Goal: Information Seeking & Learning: Learn about a topic

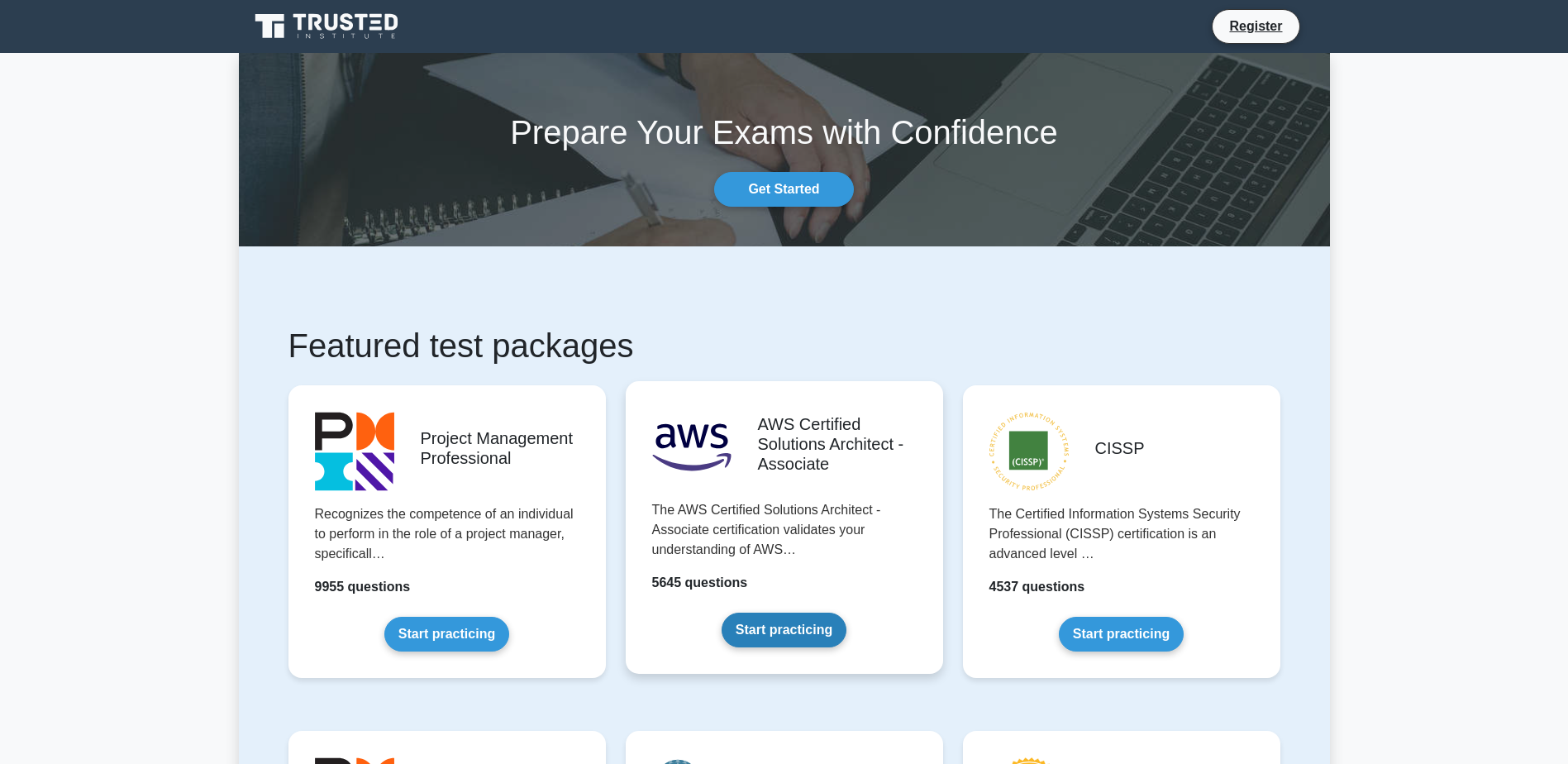
click at [795, 633] on link "Start practicing" at bounding box center [784, 630] width 125 height 35
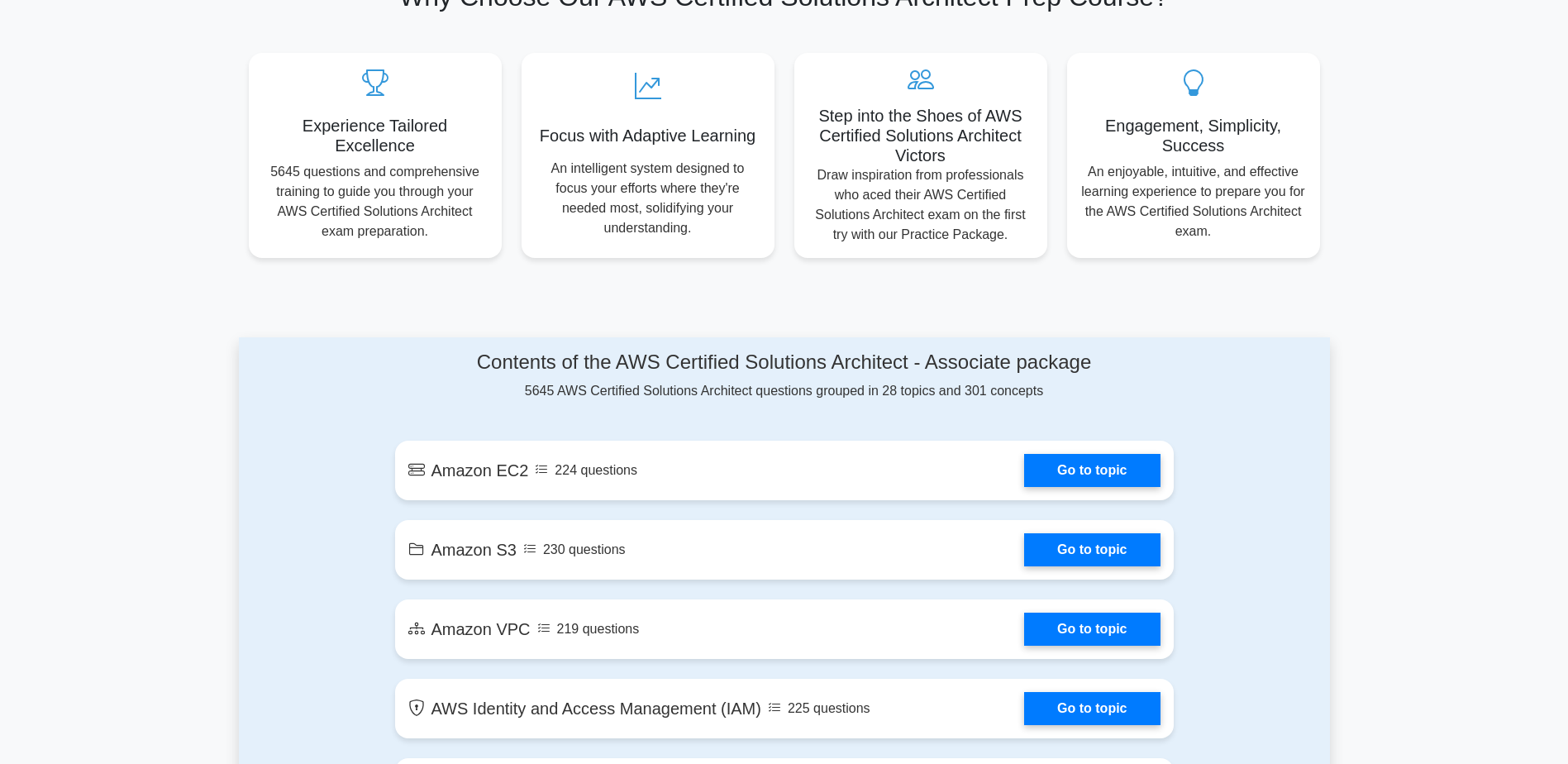
scroll to position [827, 0]
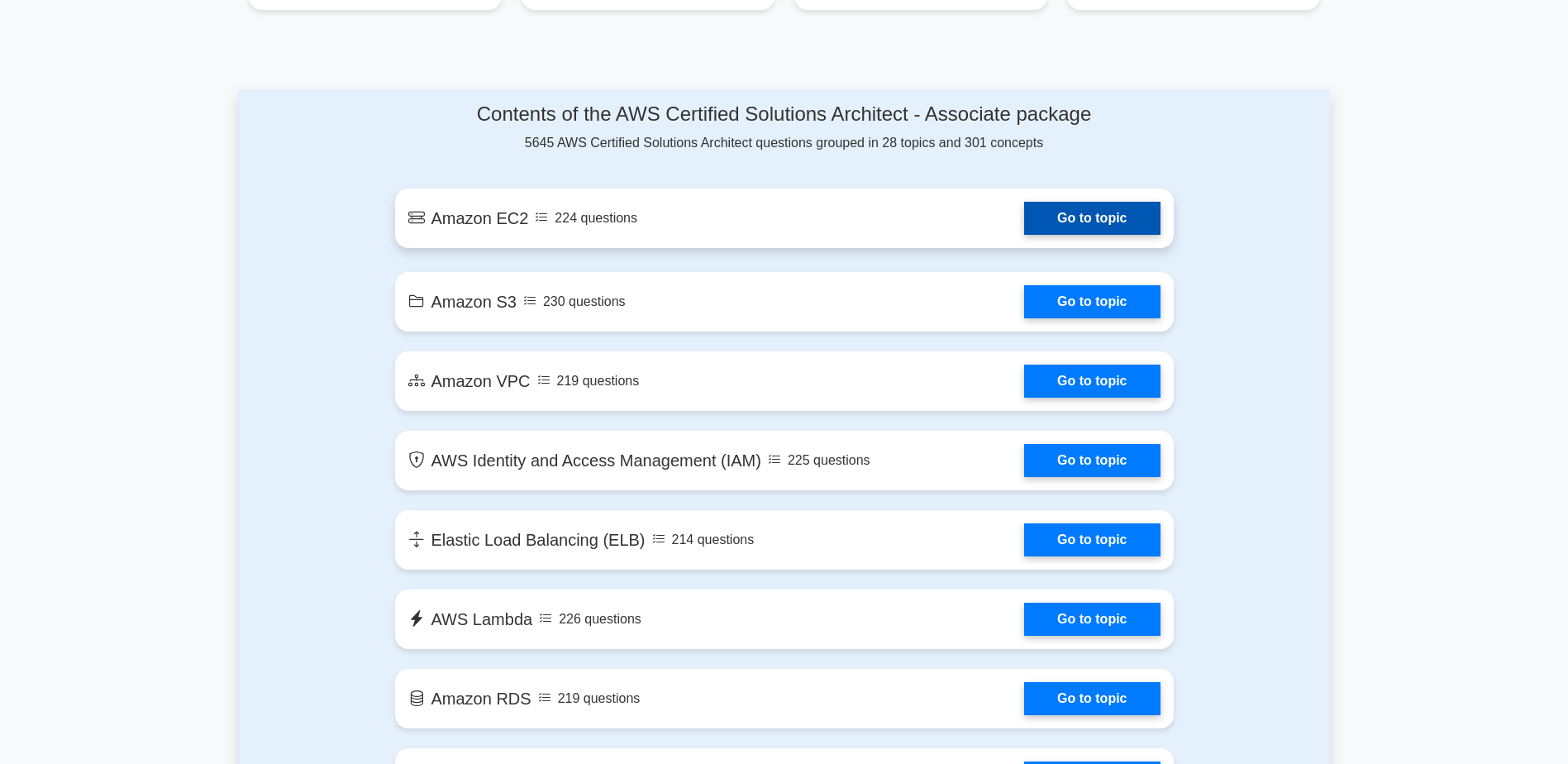
click at [1065, 214] on link "Go to topic" at bounding box center [1092, 218] width 136 height 33
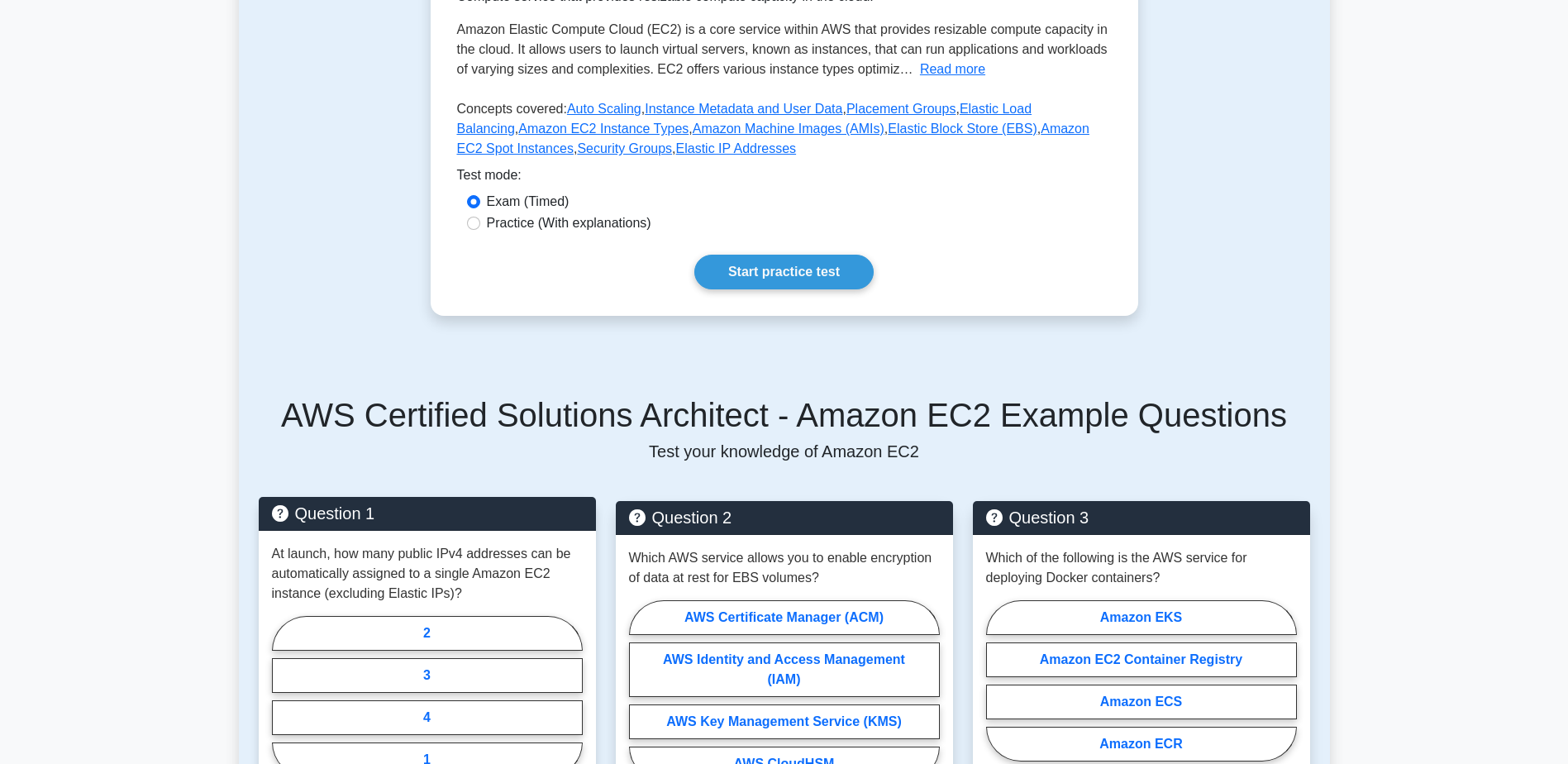
scroll to position [579, 0]
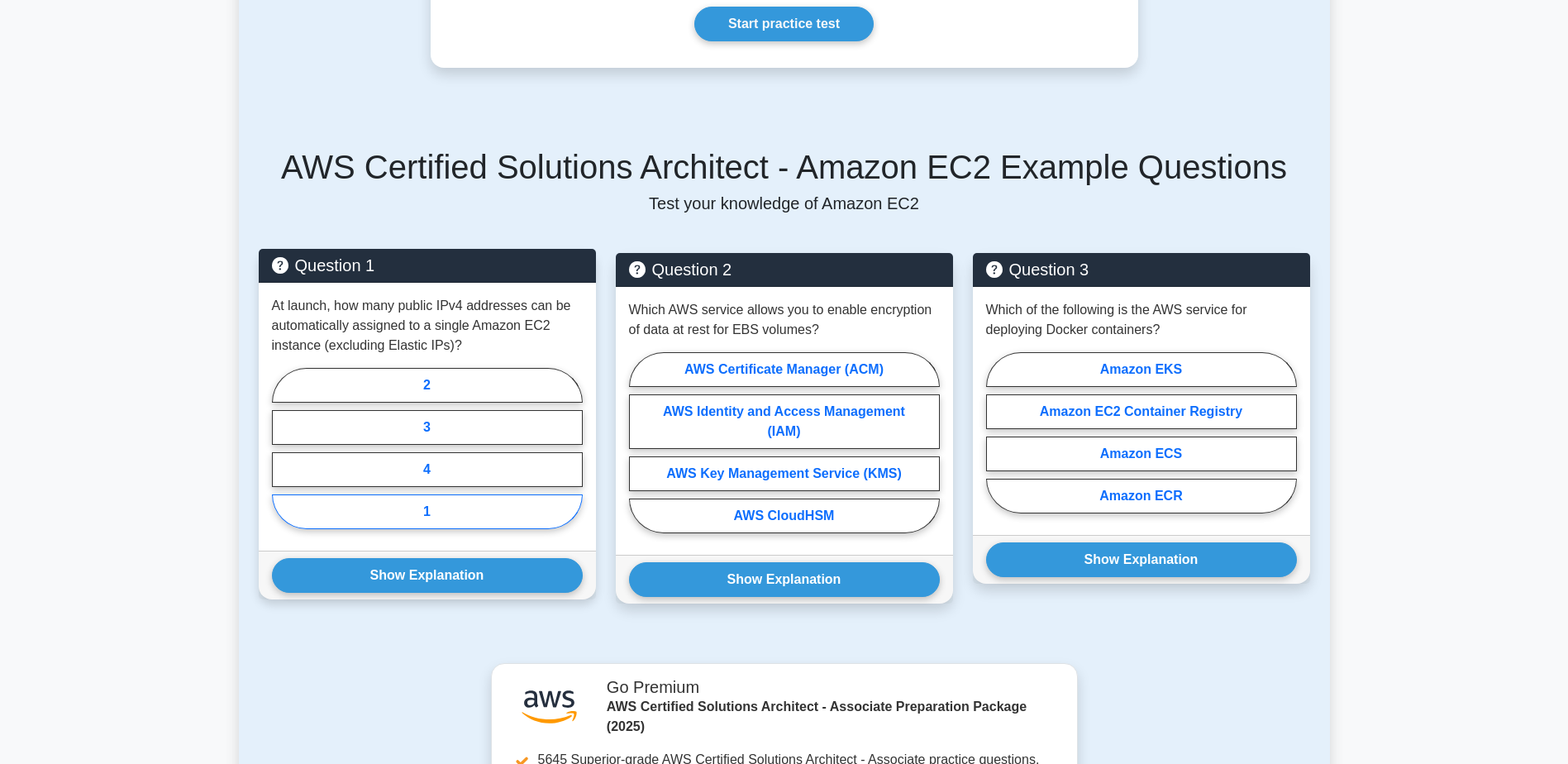
click at [394, 512] on label "1" at bounding box center [427, 512] width 311 height 35
click at [283, 459] on input "1" at bounding box center [277, 454] width 11 height 11
radio input "true"
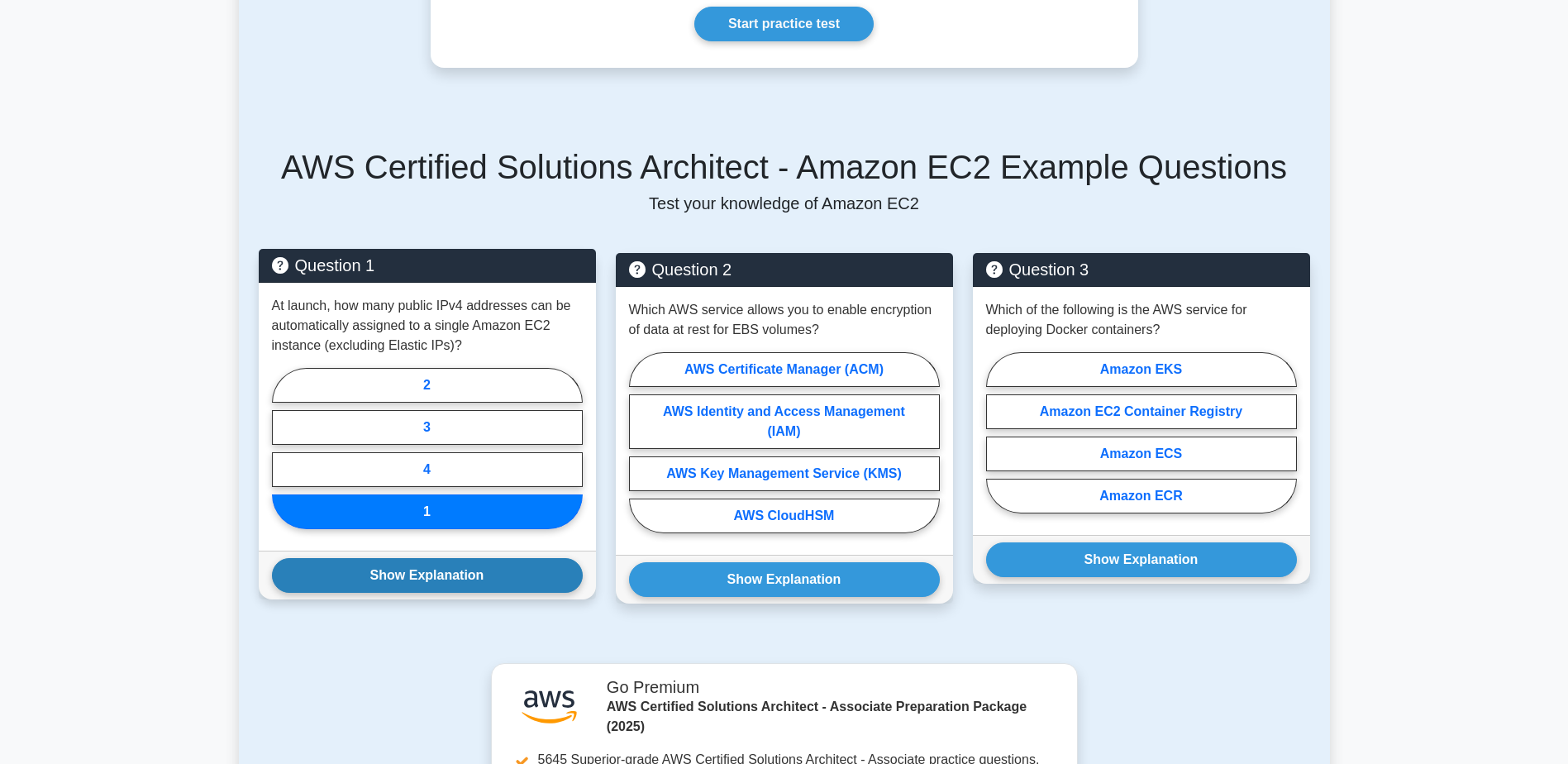
click at [437, 572] on button "Show Explanation" at bounding box center [427, 576] width 311 height 35
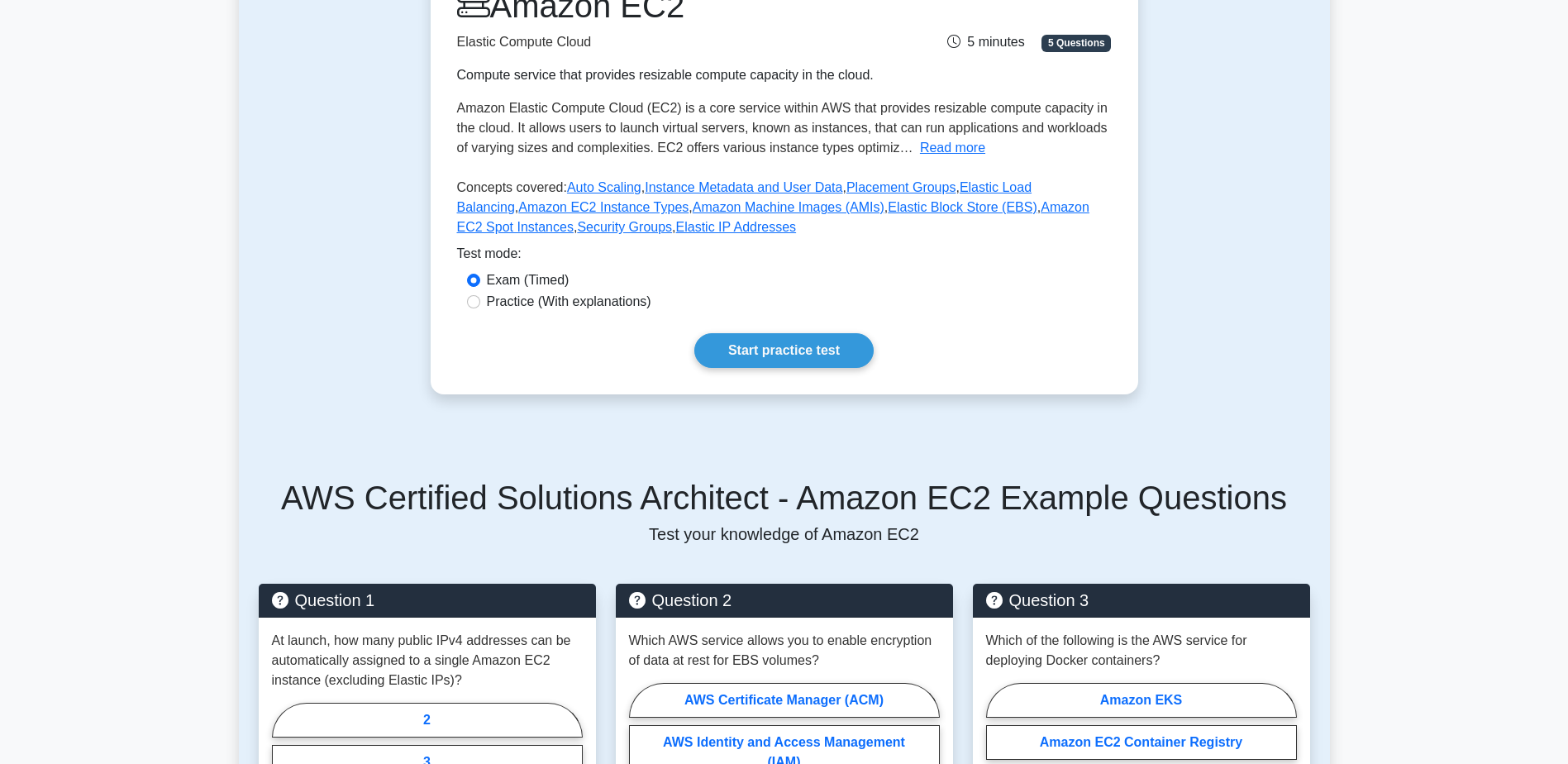
scroll to position [83, 0]
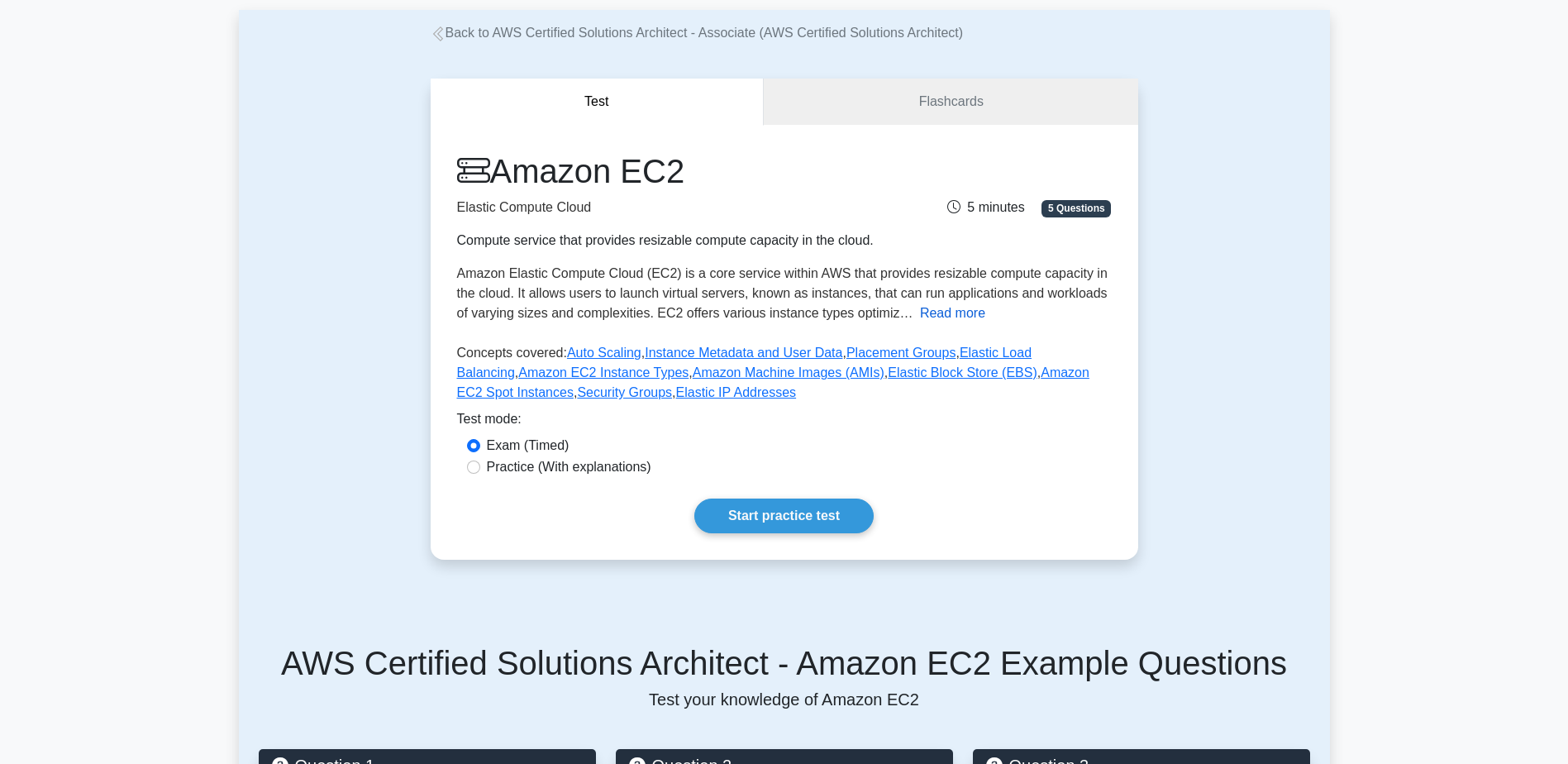
click at [944, 314] on button "Read more" at bounding box center [953, 314] width 66 height 20
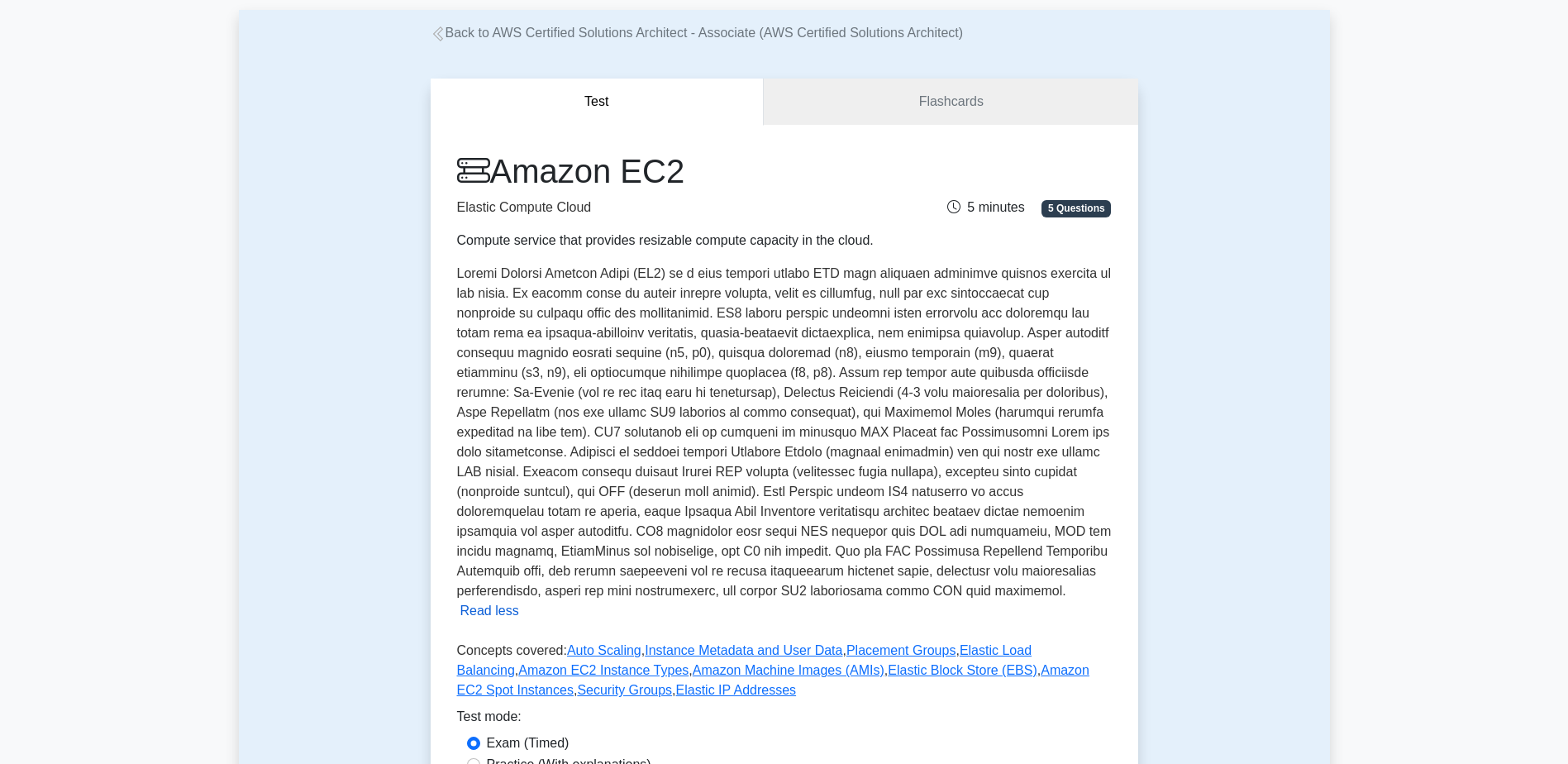
click at [519, 601] on button "Read less" at bounding box center [489, 611] width 59 height 20
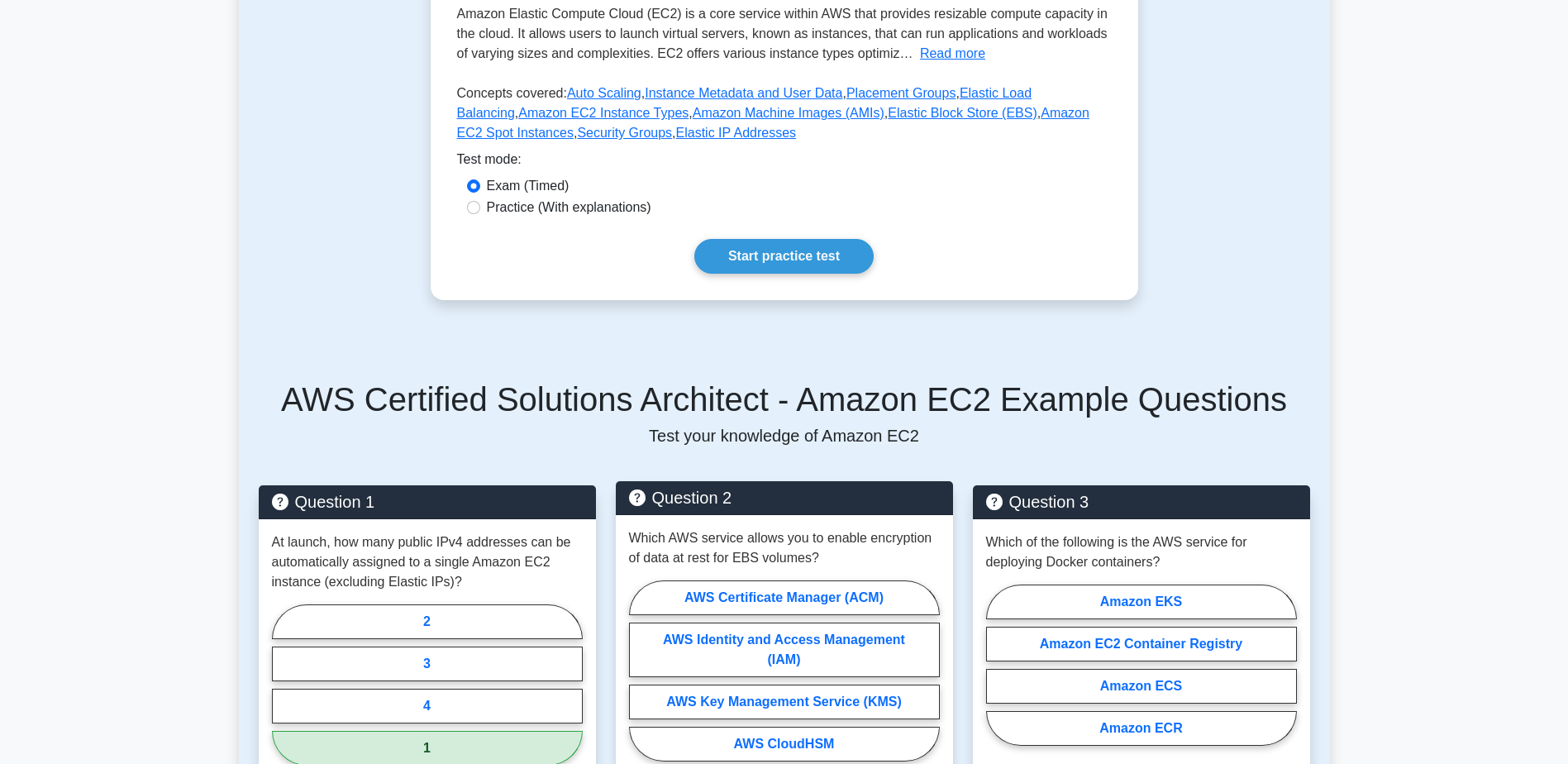
scroll to position [512, 0]
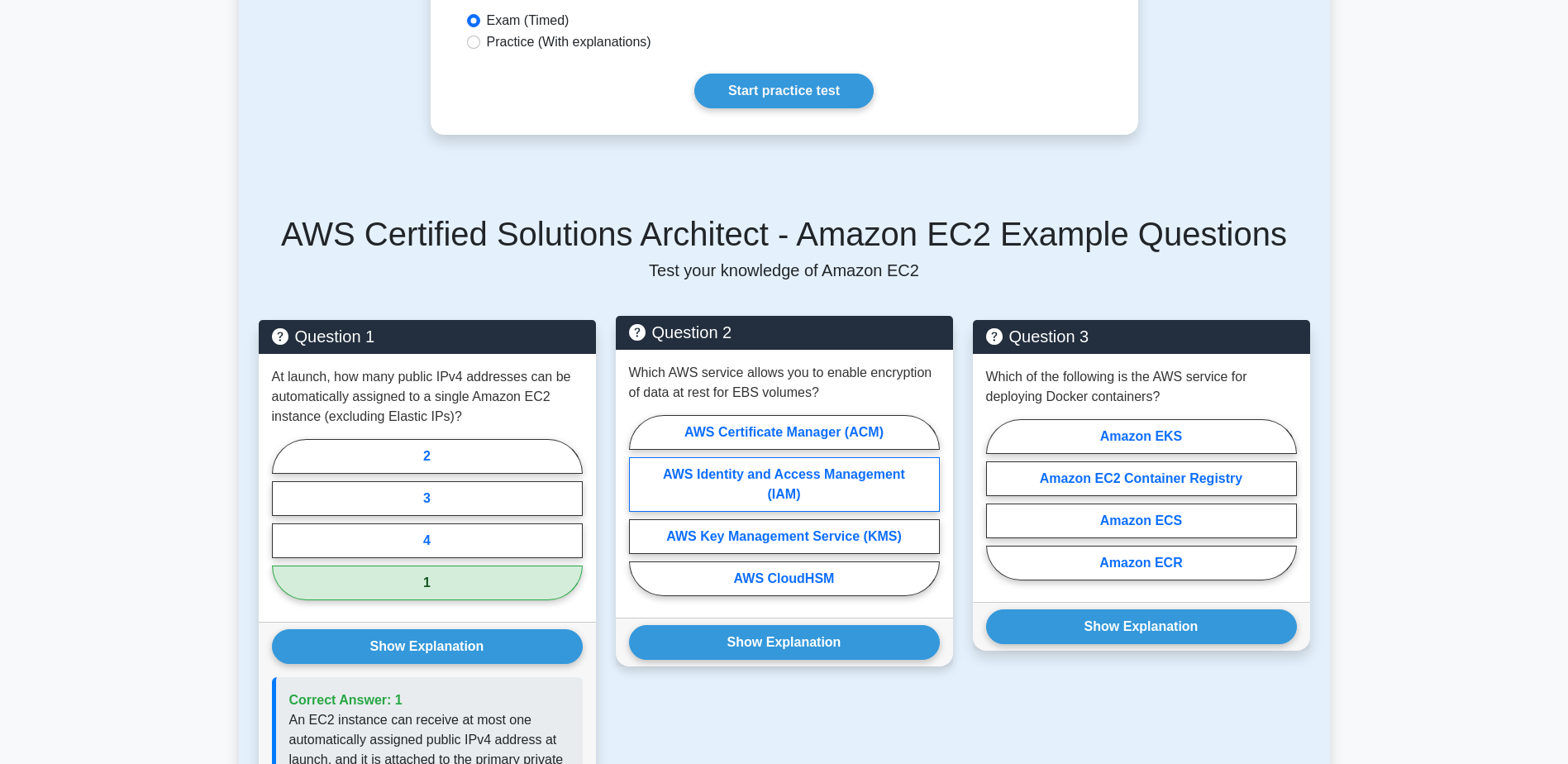
click at [821, 478] on label "AWS Identity and Access Management (IAM)" at bounding box center [784, 485] width 311 height 55
click at [639, 505] on input "AWS Identity and Access Management (IAM)" at bounding box center [635, 511] width 11 height 11
radio input "true"
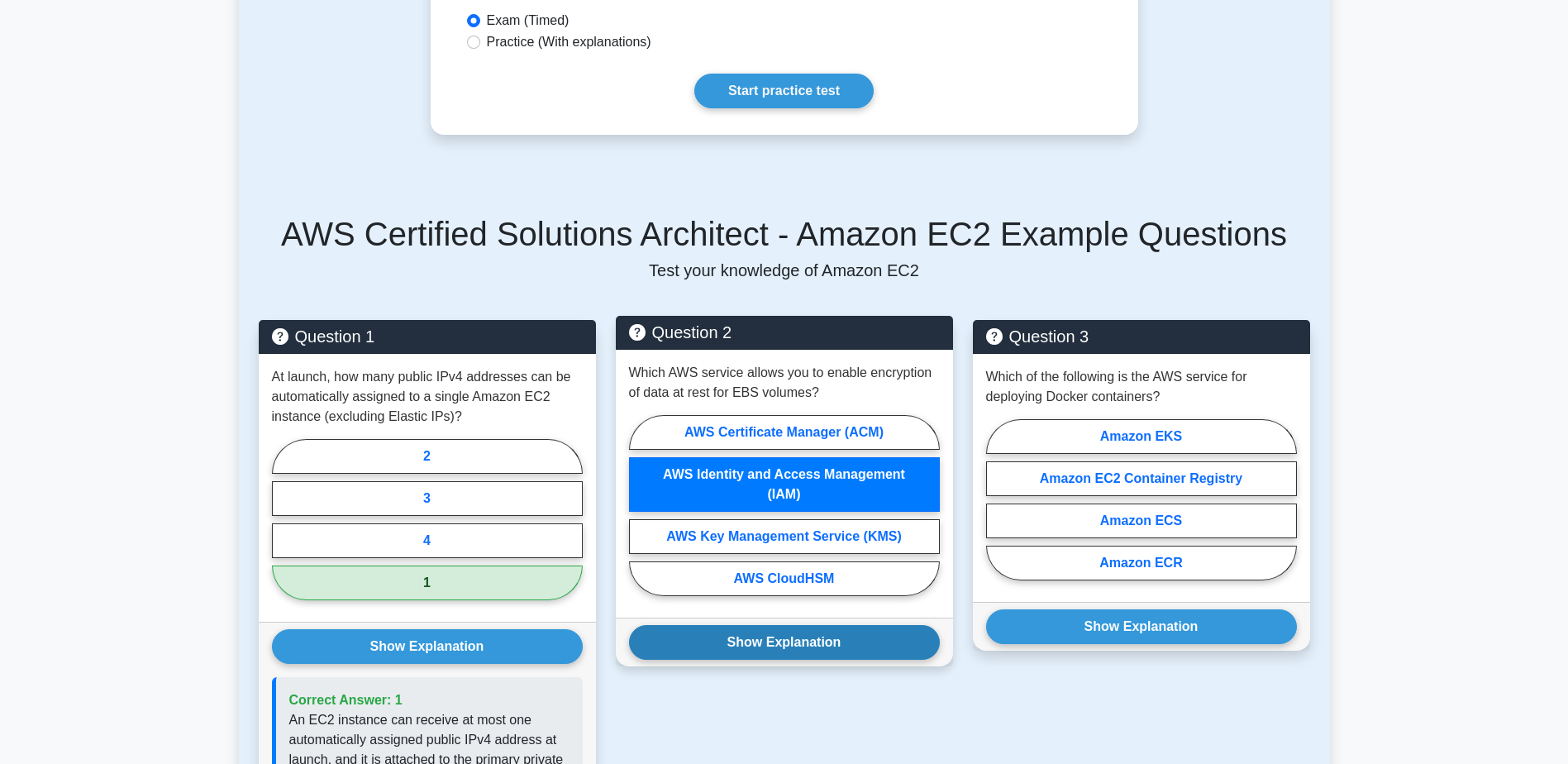
click at [785, 649] on button "Show Explanation" at bounding box center [784, 642] width 311 height 35
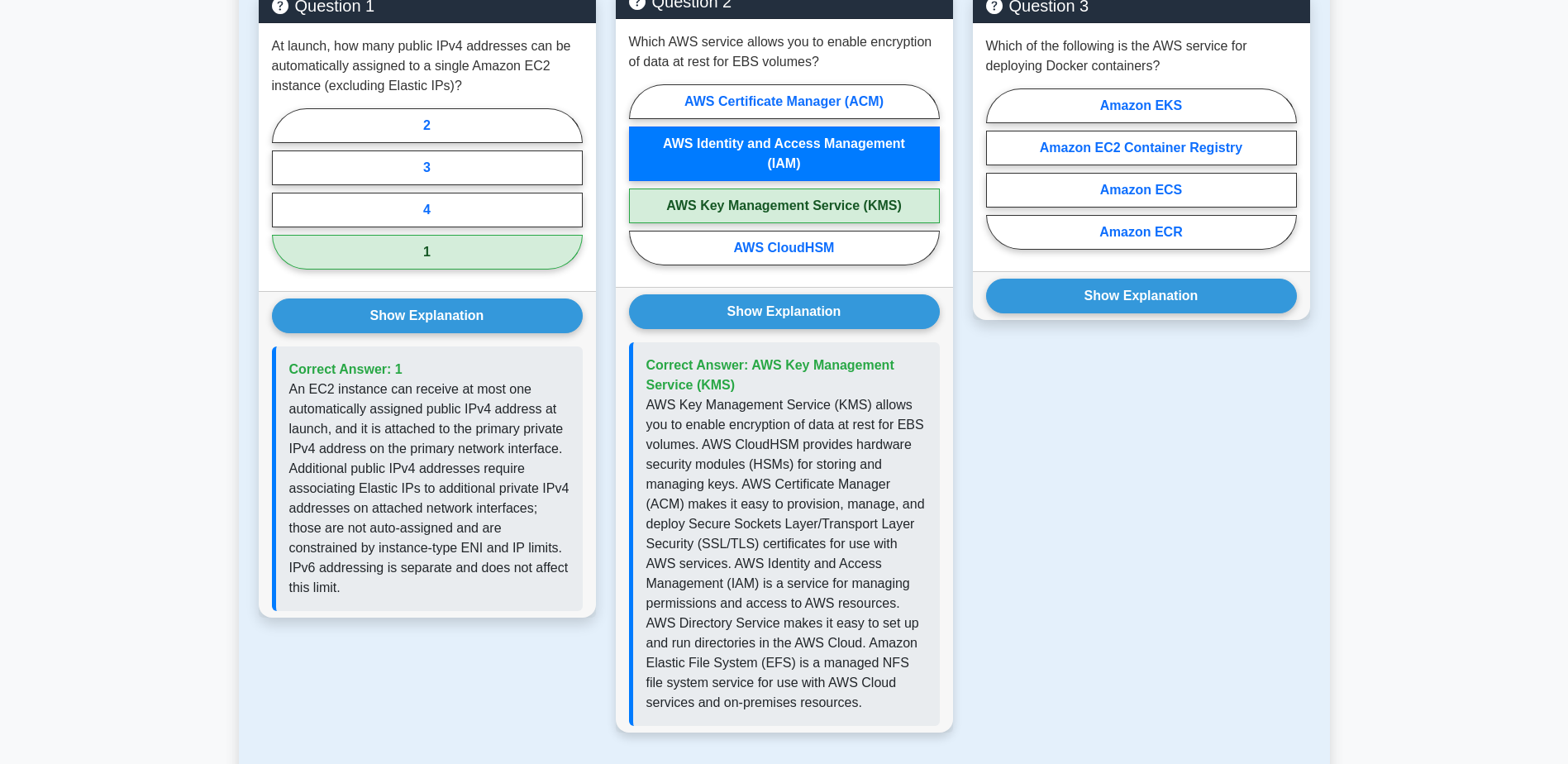
scroll to position [595, 0]
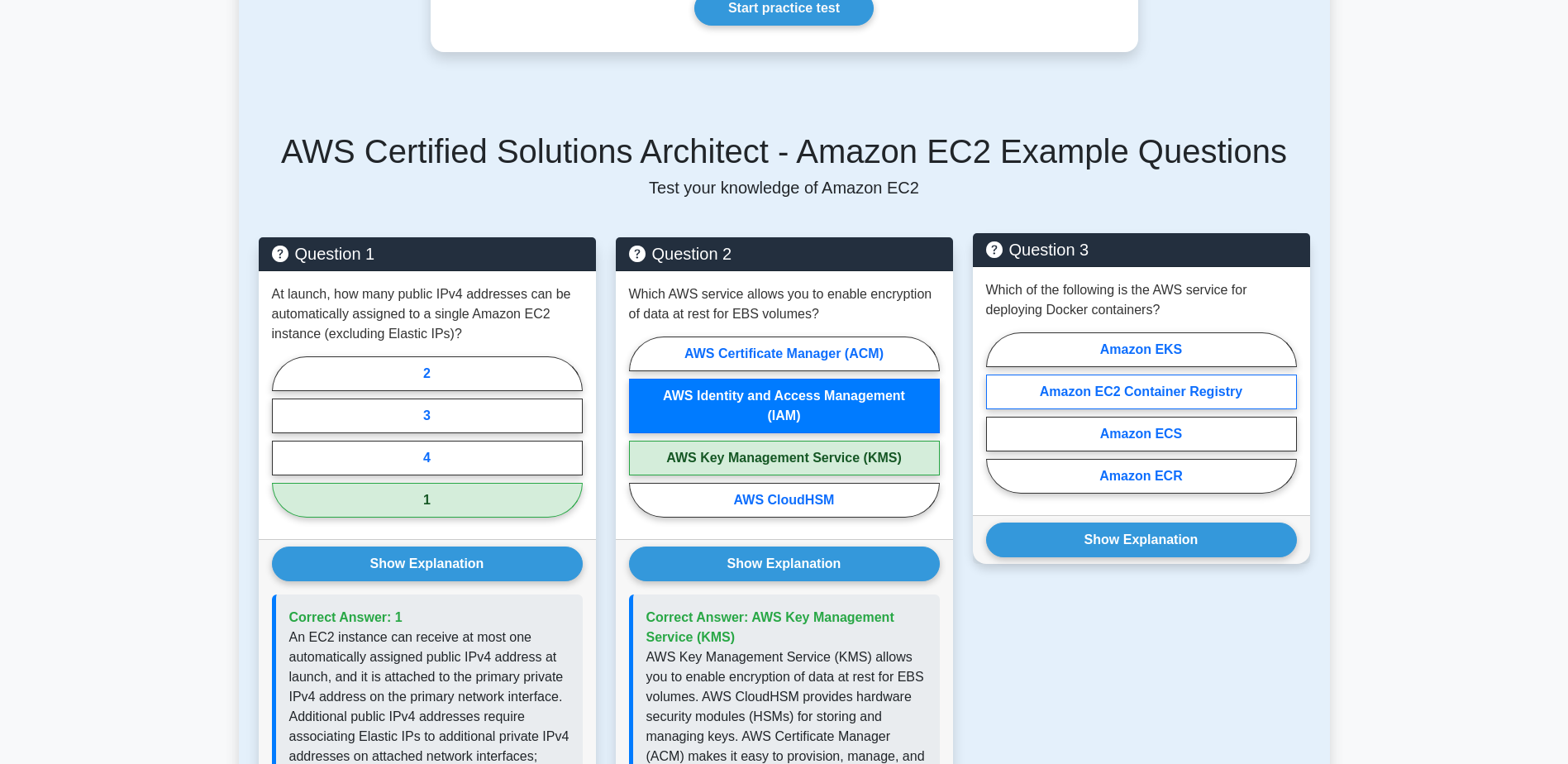
click at [1185, 391] on label "Amazon EC2 Container Registry" at bounding box center [1141, 392] width 311 height 35
click at [997, 413] on input "Amazon EC2 Container Registry" at bounding box center [992, 418] width 11 height 11
radio input "true"
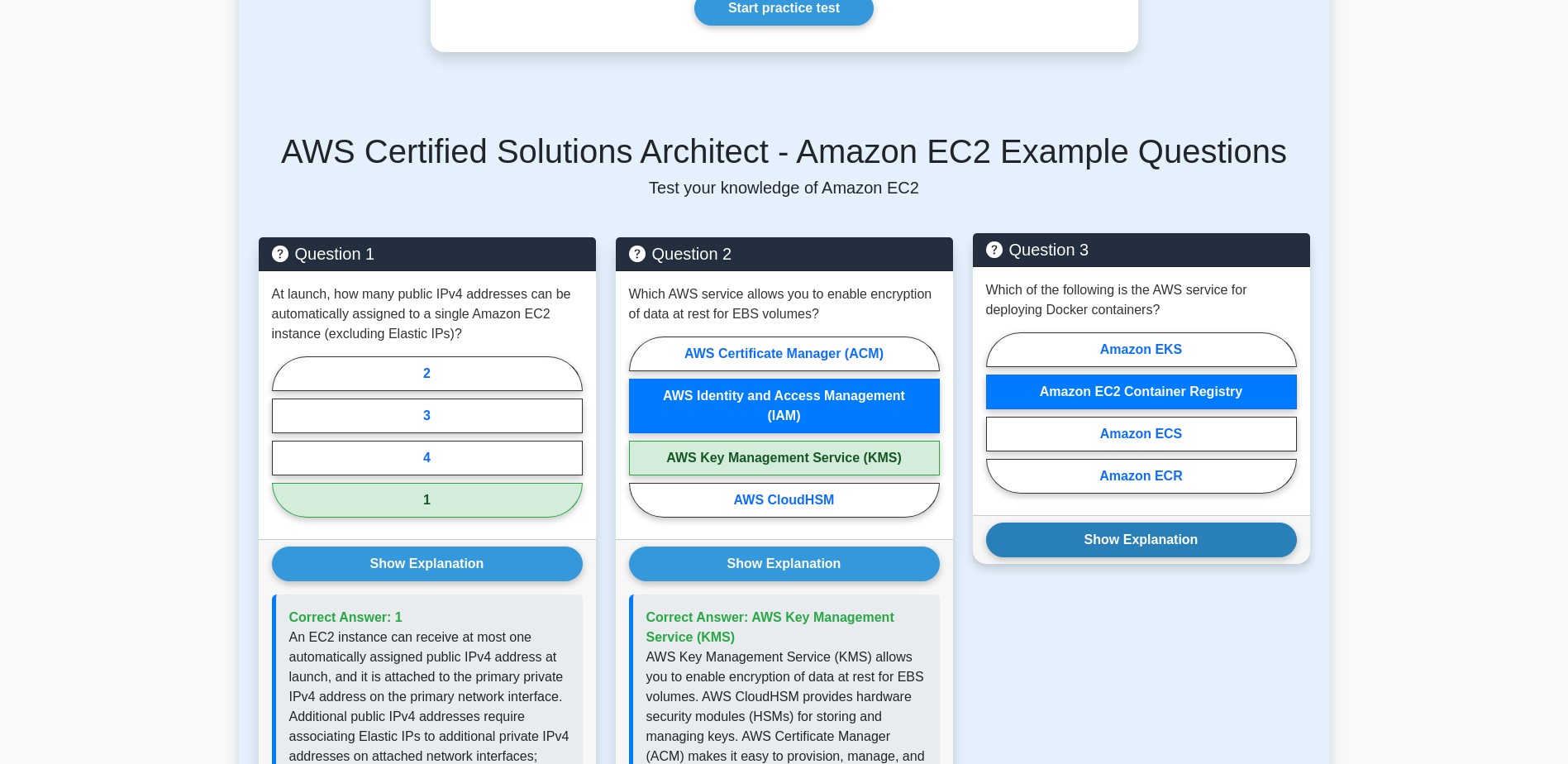
click at [1167, 544] on button "Show Explanation" at bounding box center [1141, 540] width 311 height 35
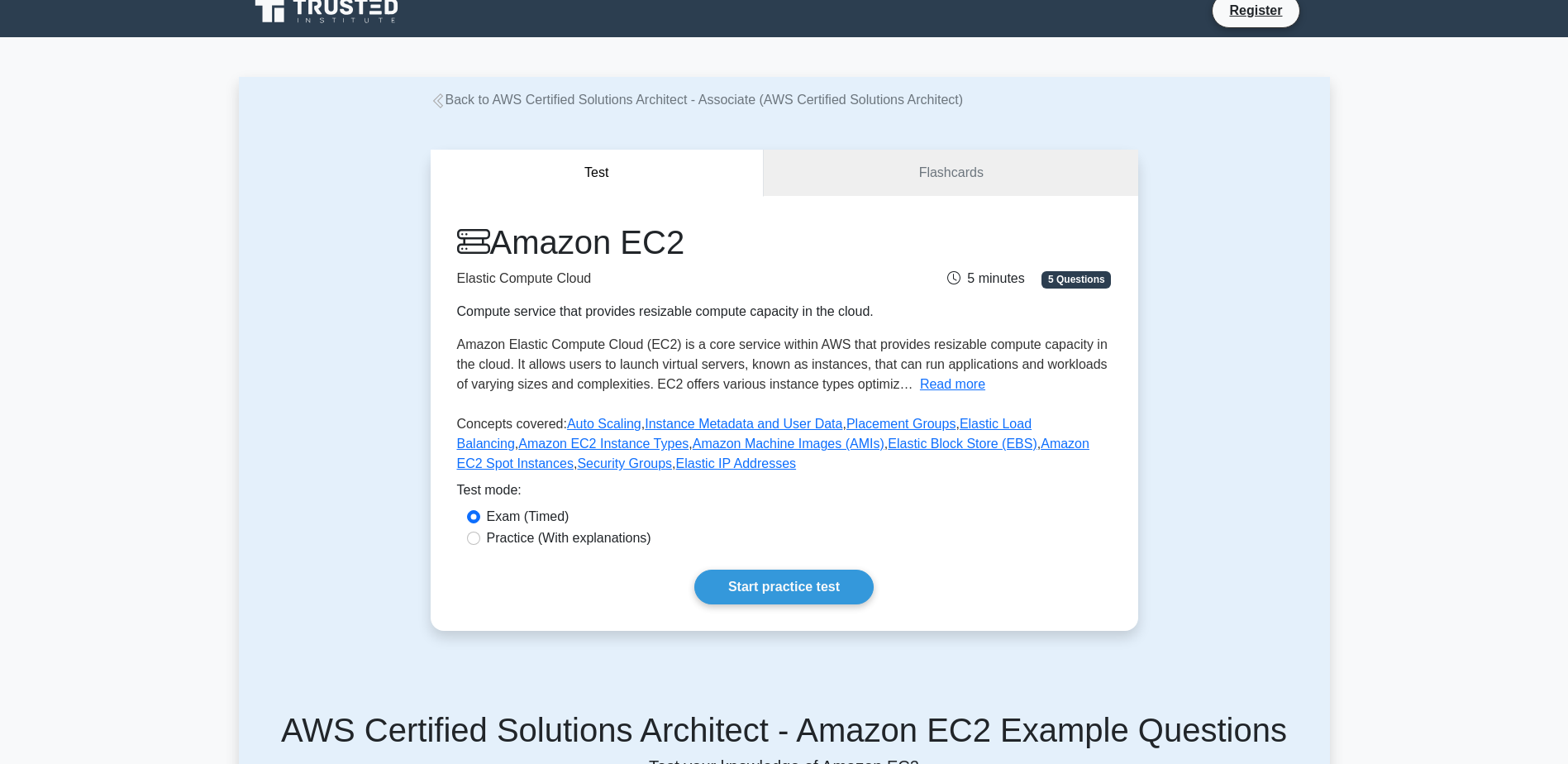
scroll to position [0, 0]
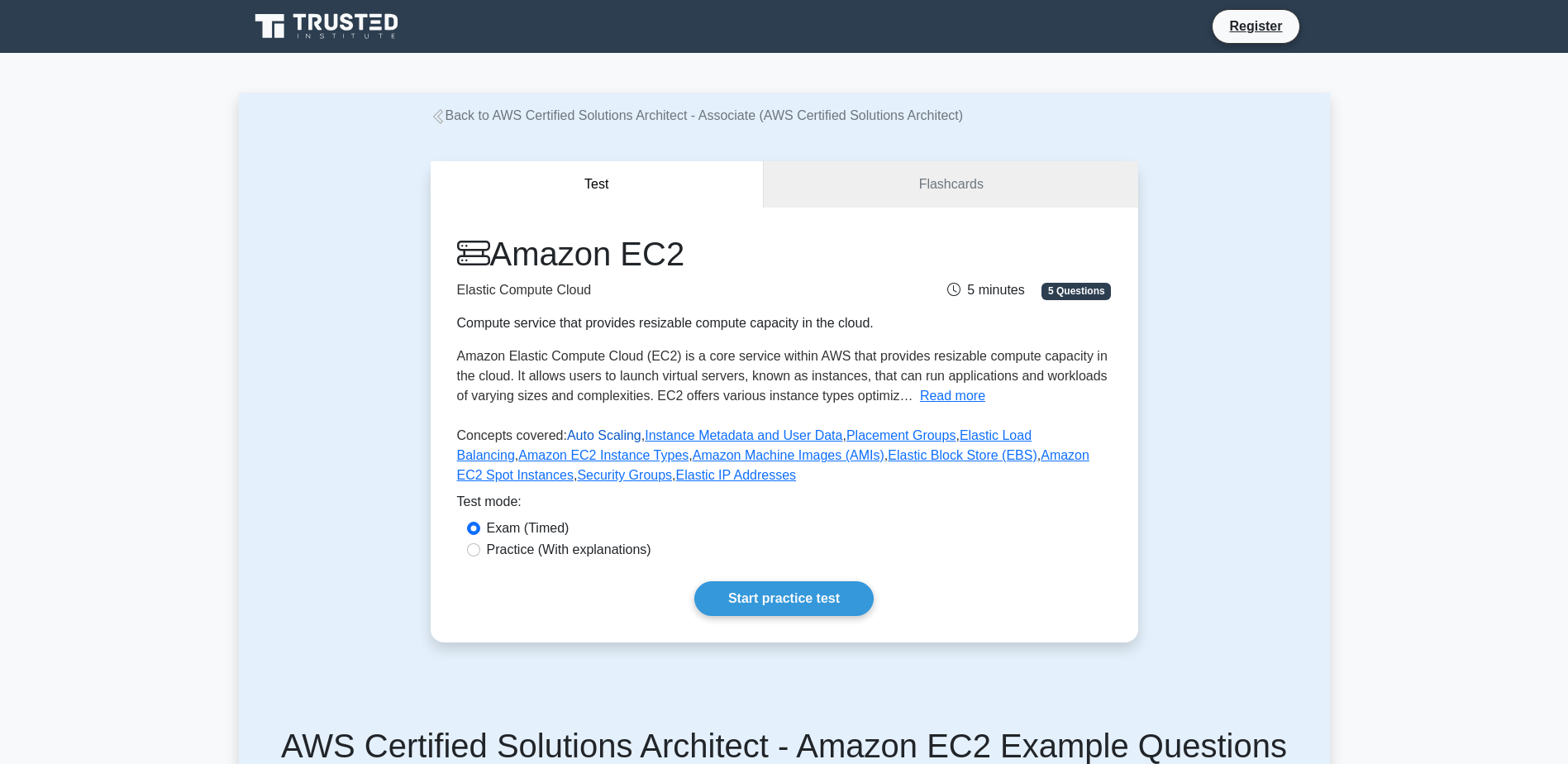
click at [589, 435] on link "Auto Scaling" at bounding box center [604, 435] width 75 height 14
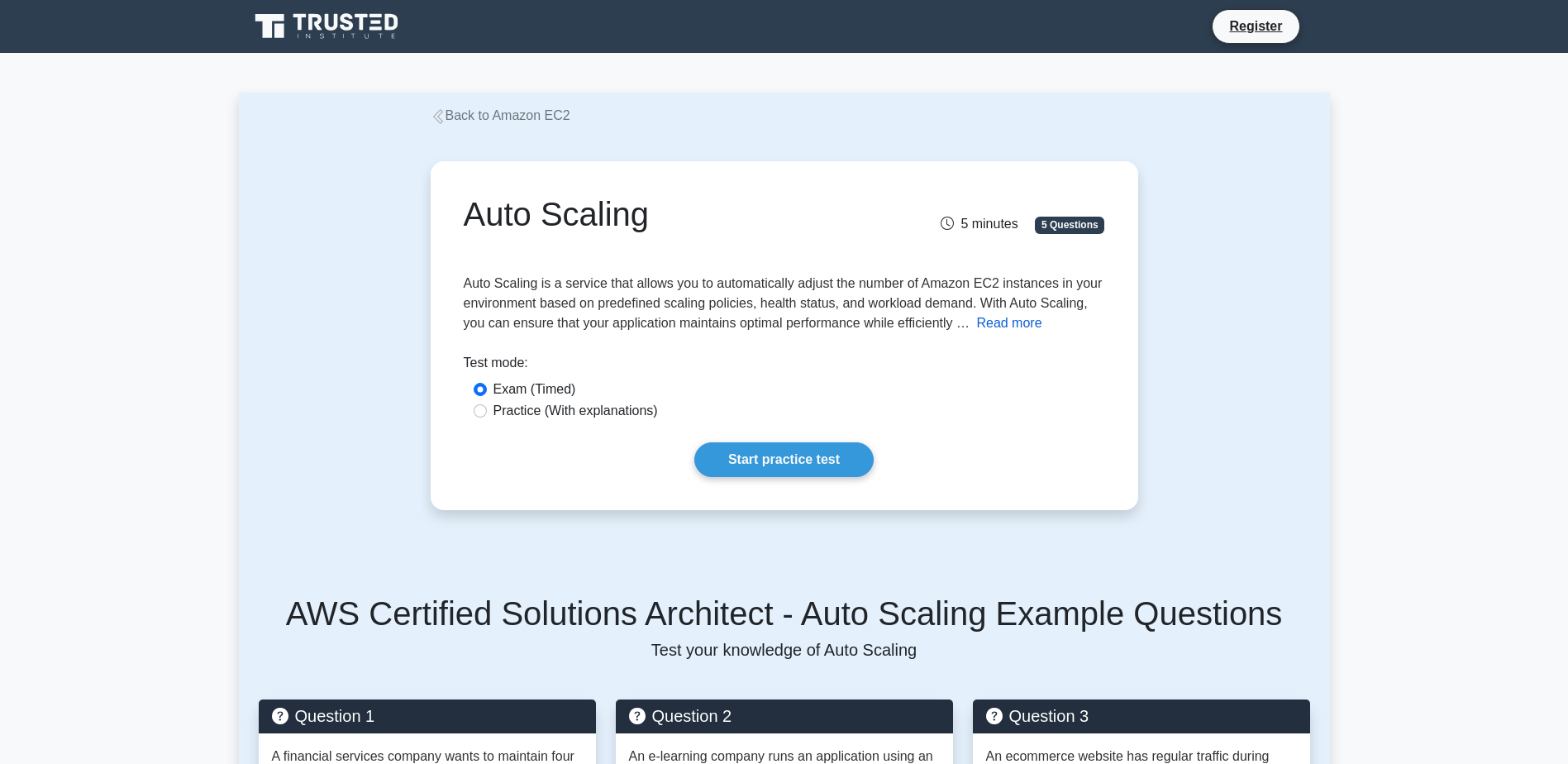
click at [1004, 321] on button "Read more" at bounding box center [1009, 323] width 66 height 20
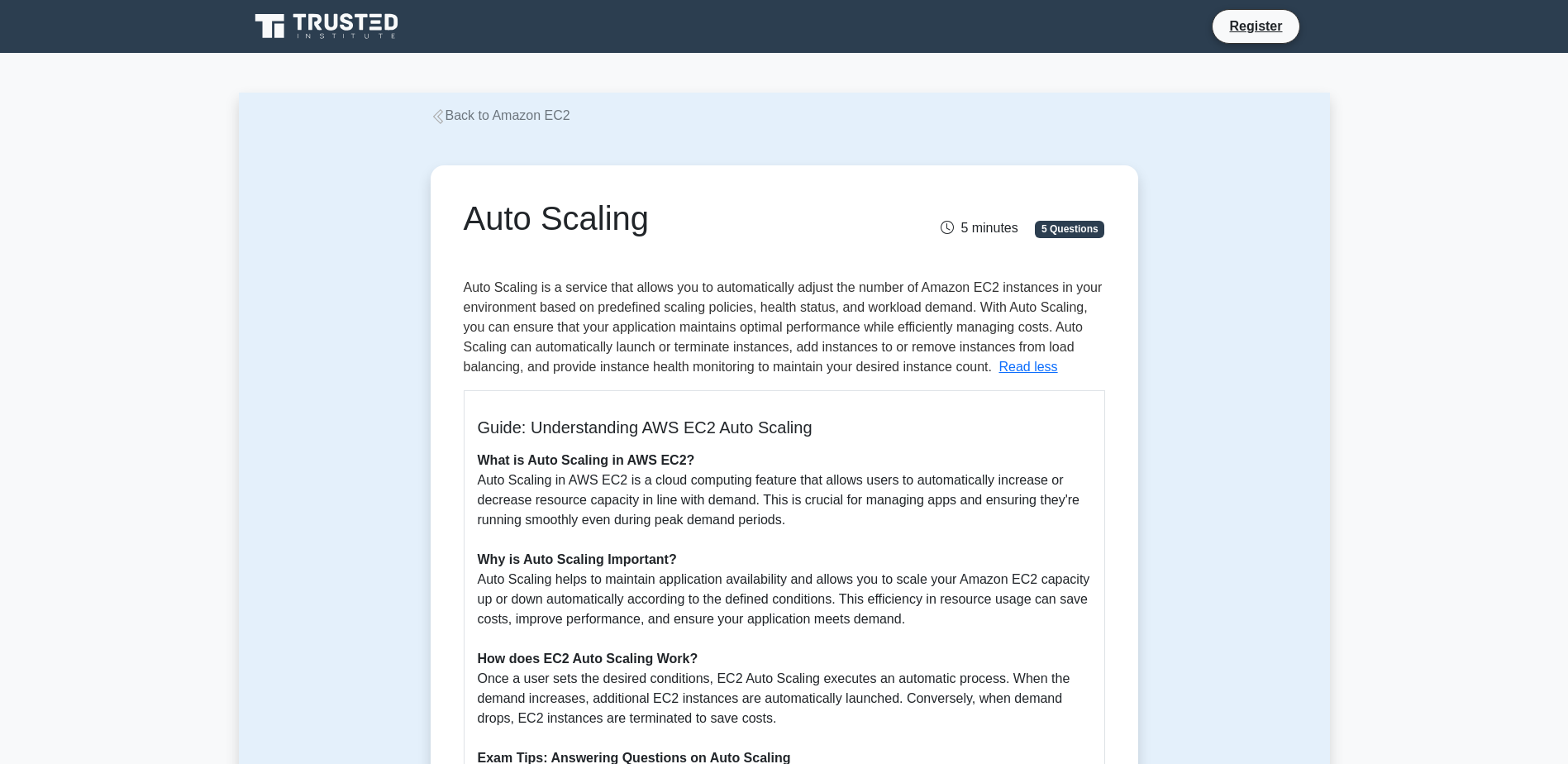
click at [471, 114] on link "Back to Amazon EC2" at bounding box center [500, 115] width 140 height 14
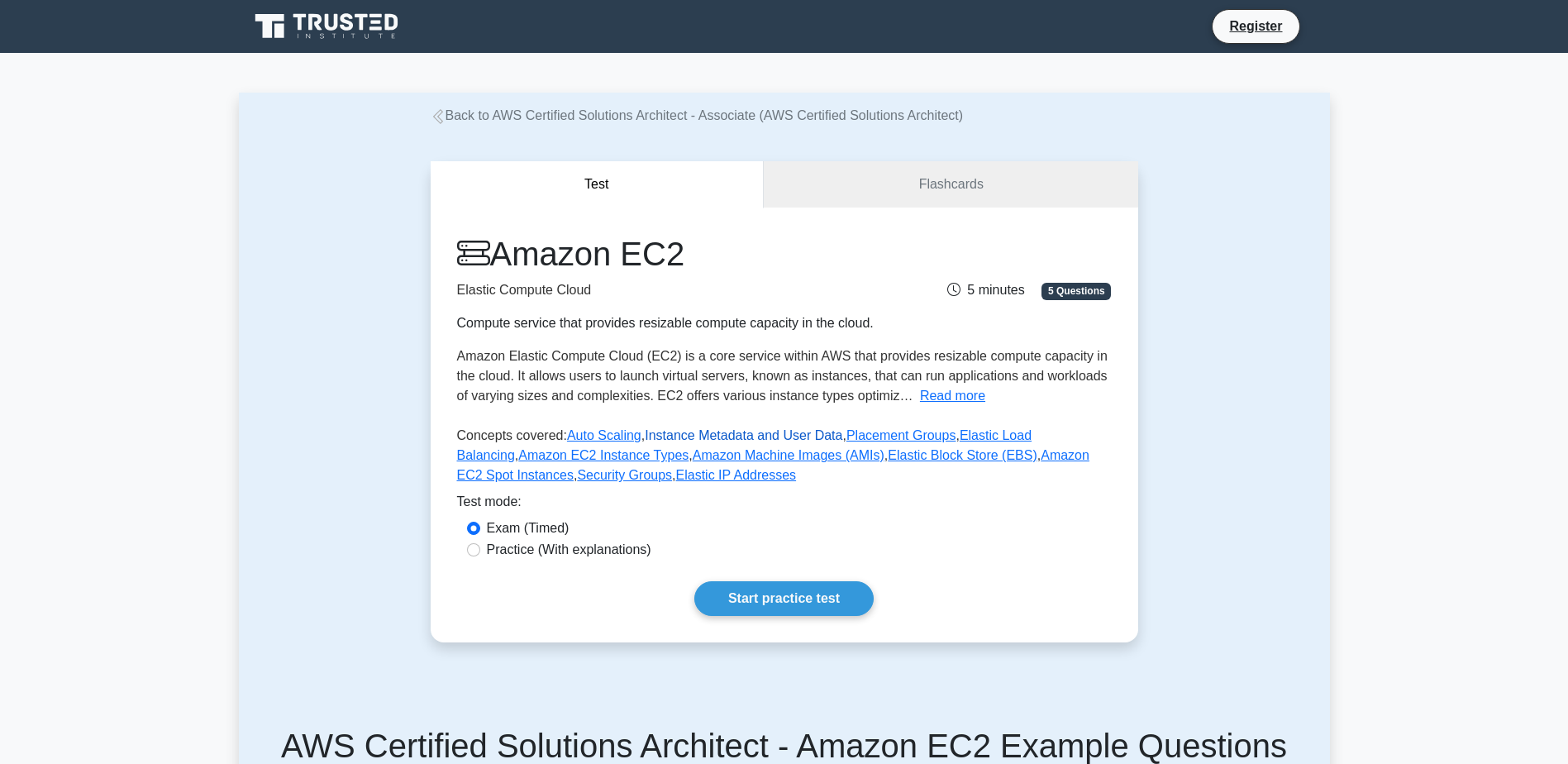
click at [684, 439] on link "Instance Metadata and User Data" at bounding box center [743, 435] width 197 height 14
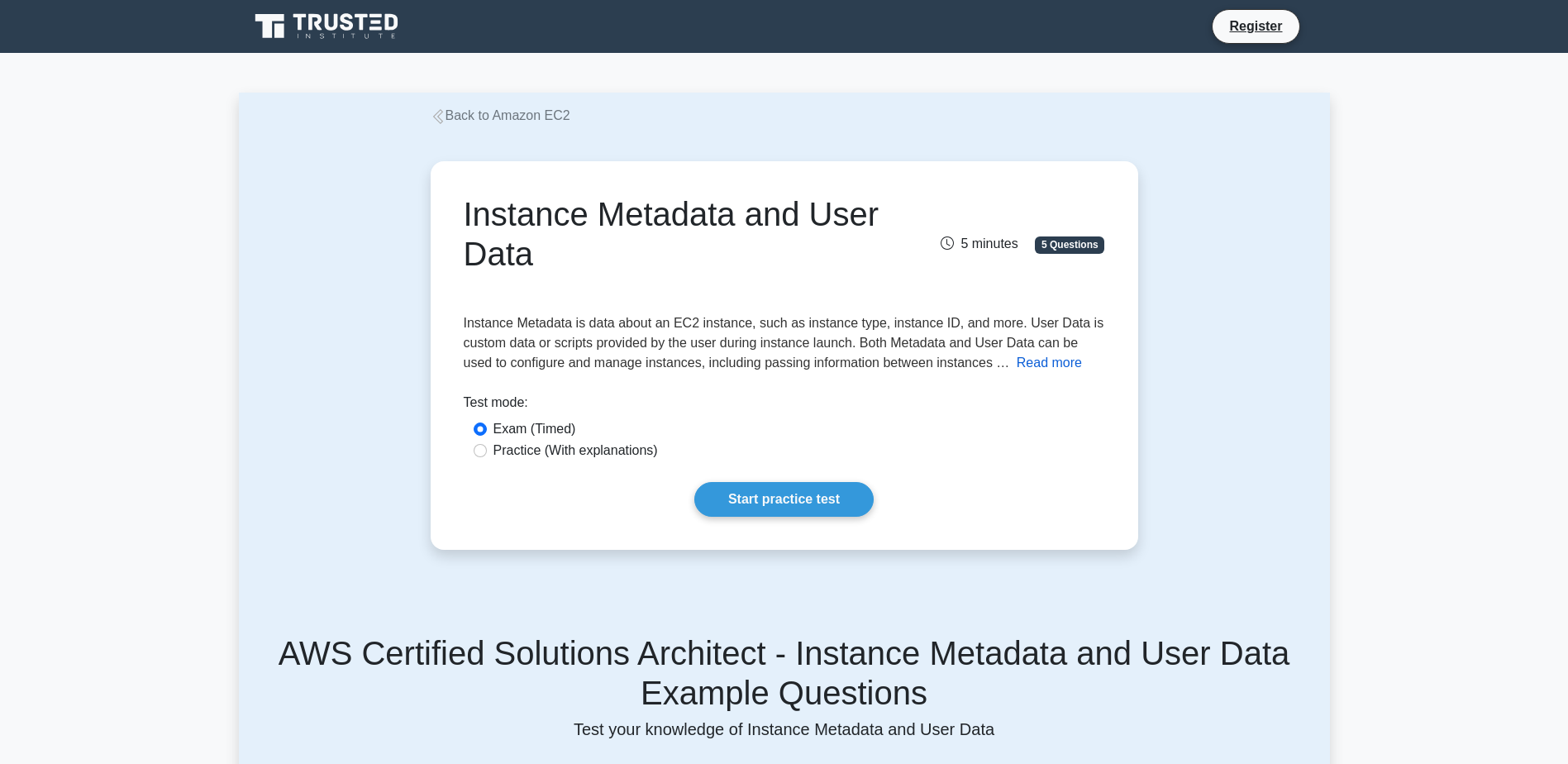
click at [1056, 364] on button "Read more" at bounding box center [1049, 363] width 66 height 20
